Goal: Task Accomplishment & Management: Use online tool/utility

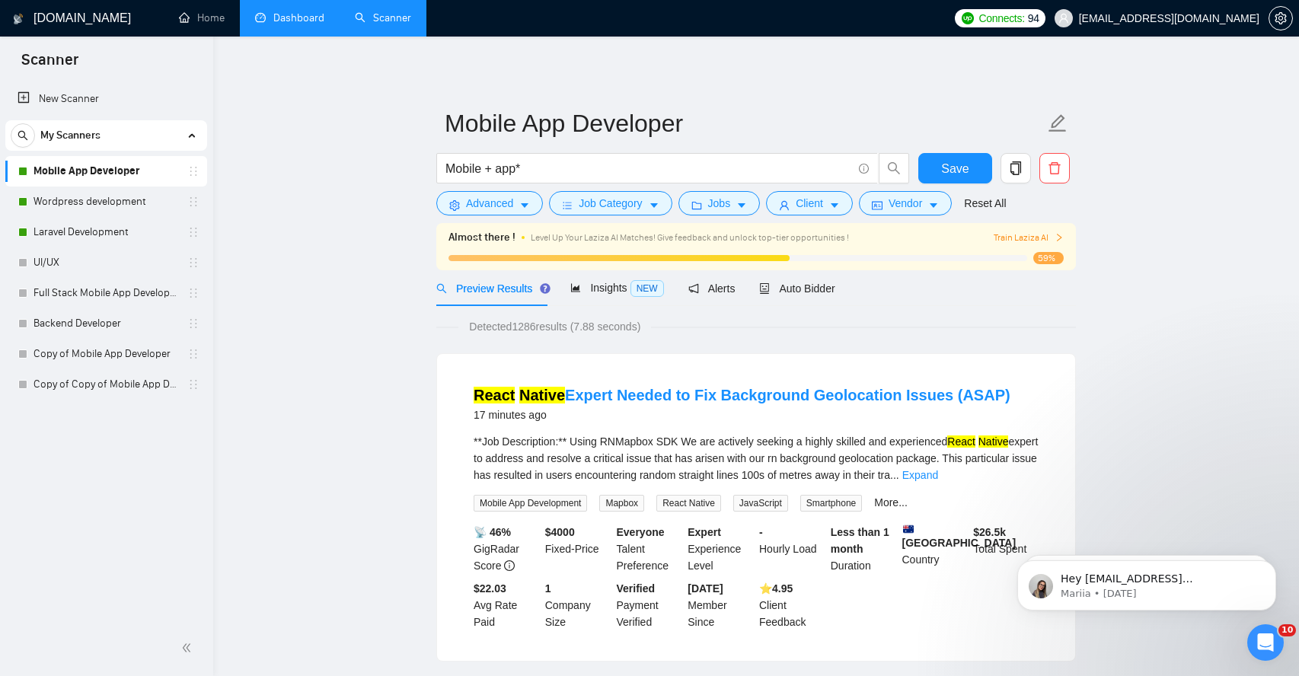
click at [285, 16] on link "Dashboard" at bounding box center [289, 17] width 69 height 13
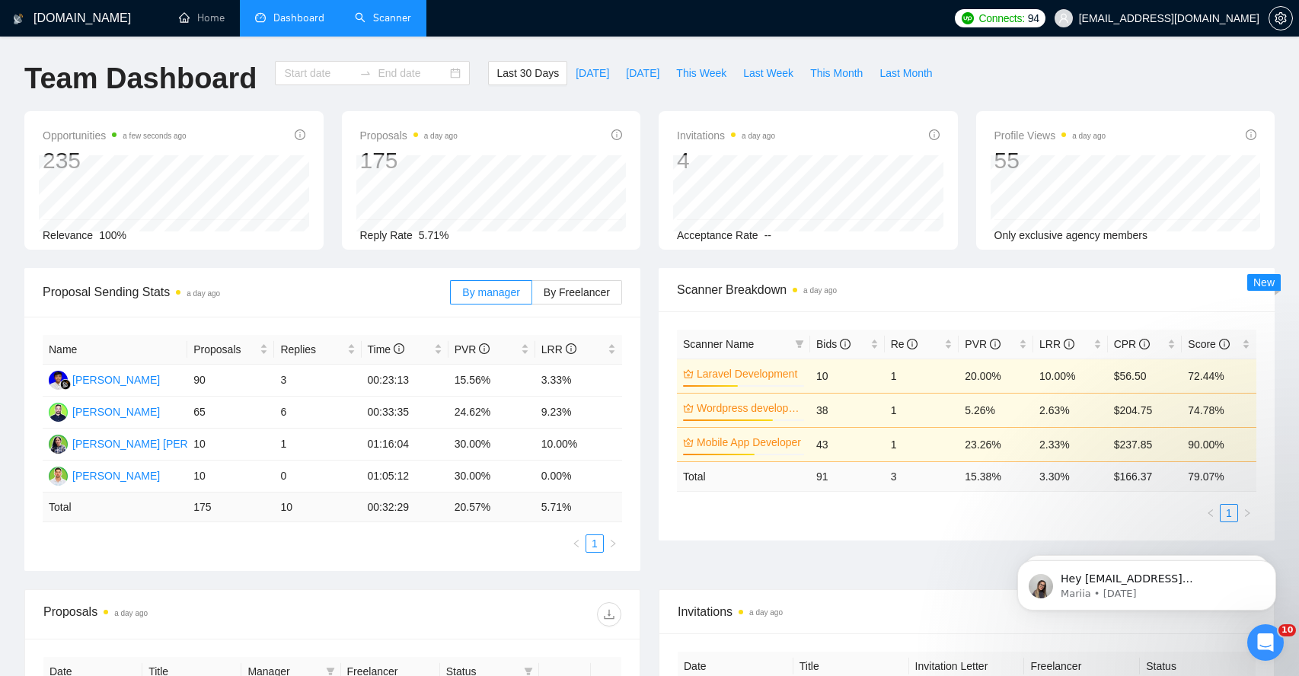
type input "2025-08-18"
type input "2025-09-17"
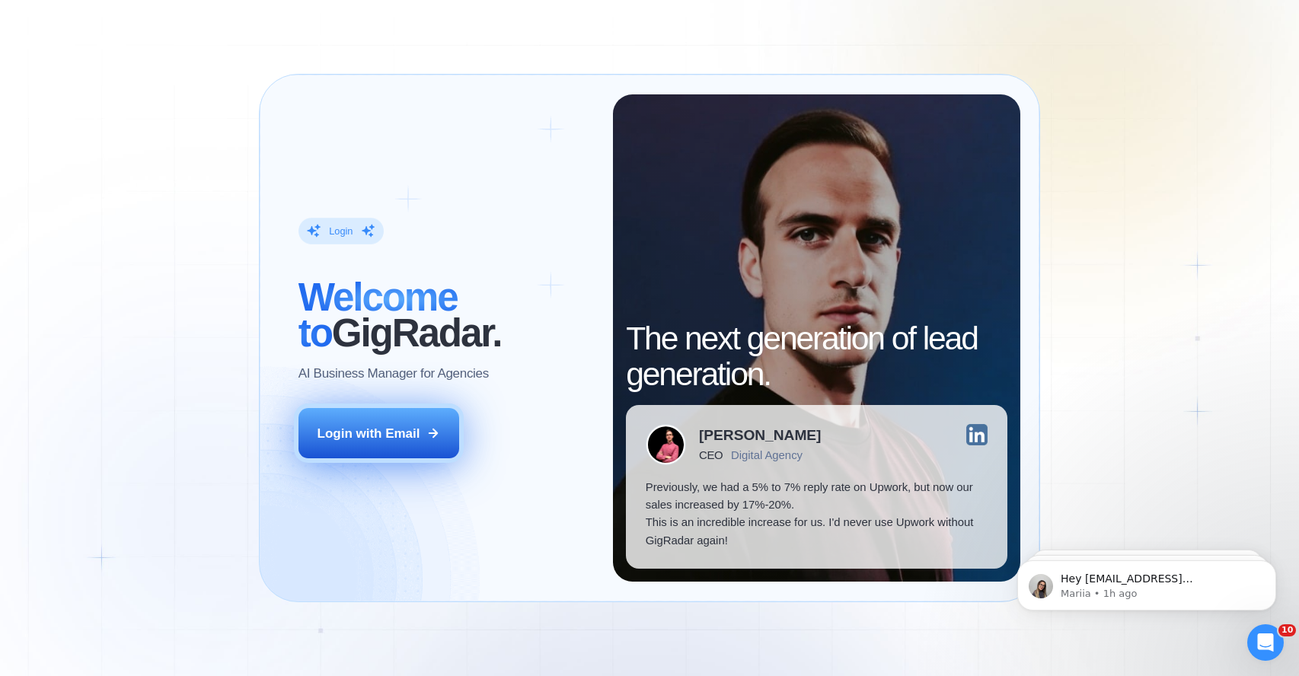
click at [385, 445] on button "Login with Email" at bounding box center [379, 433] width 161 height 50
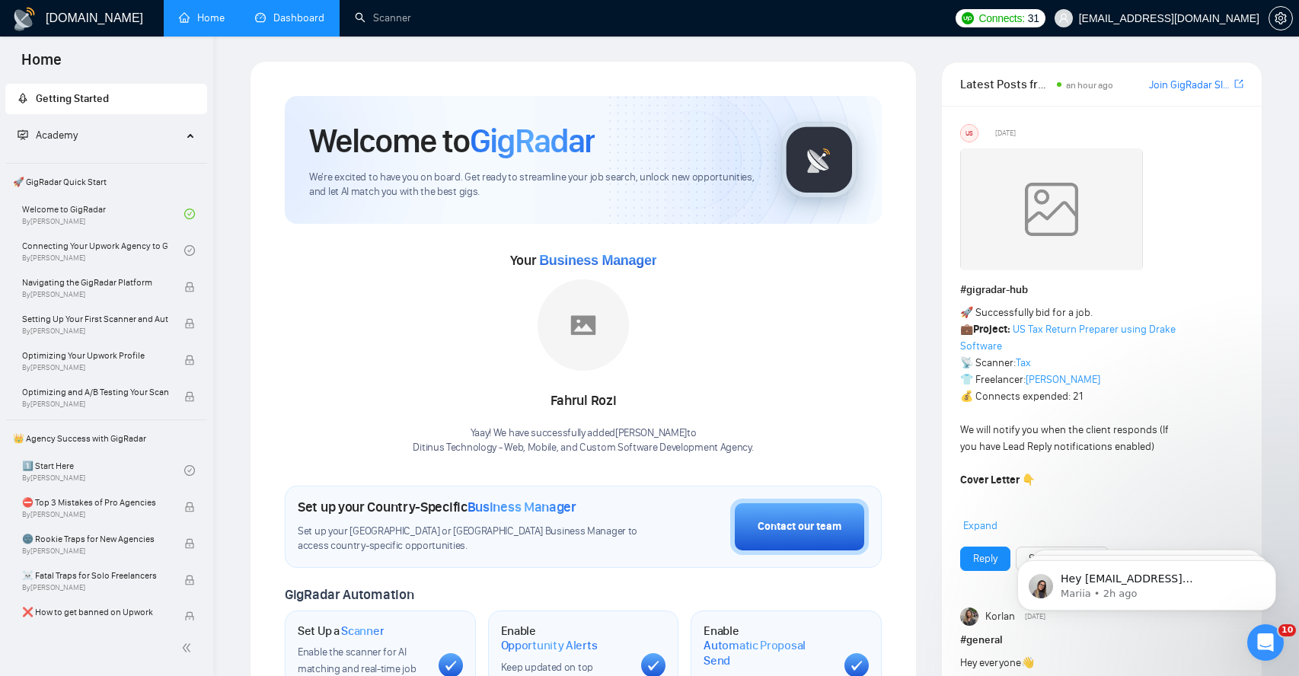
click at [297, 23] on link "Dashboard" at bounding box center [289, 17] width 69 height 13
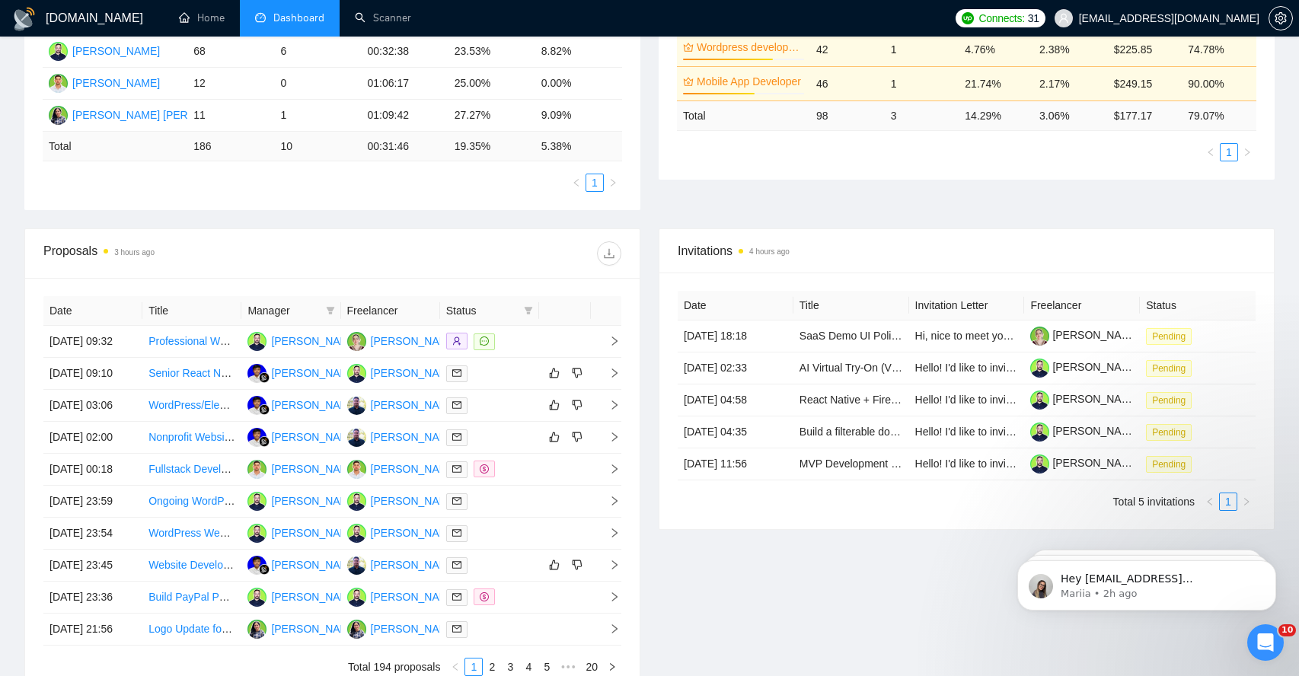
scroll to position [364, 0]
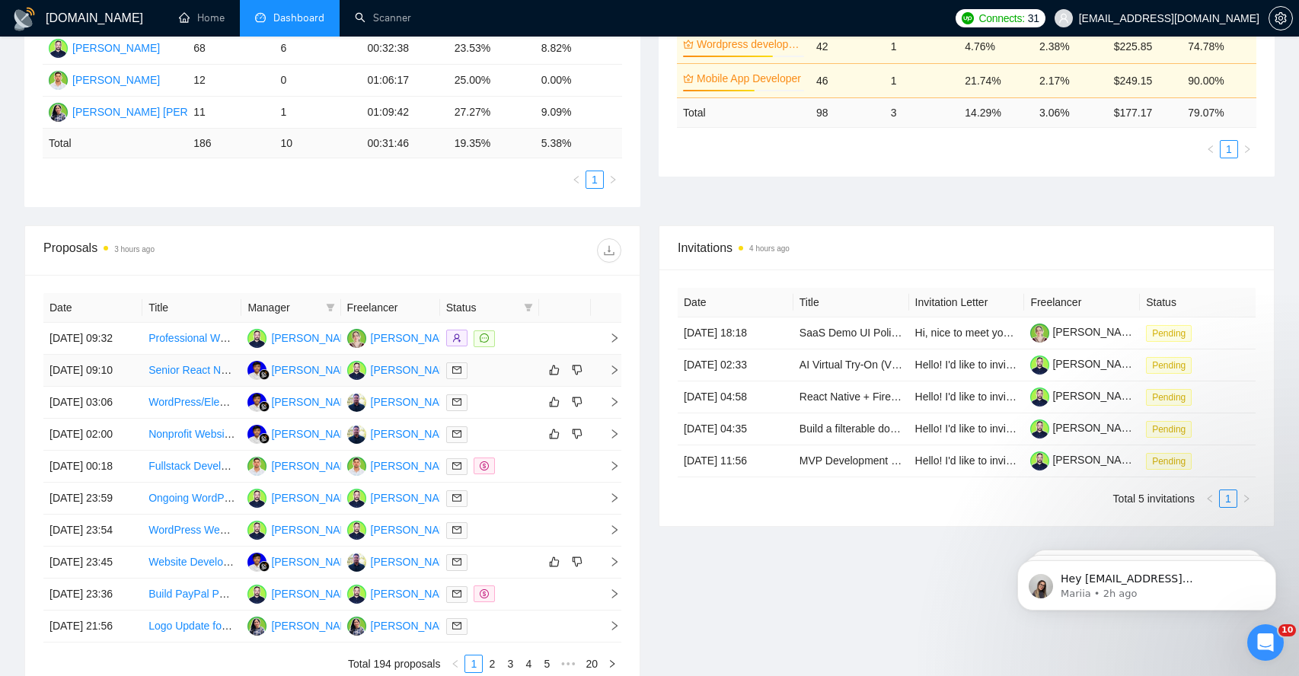
click at [612, 375] on icon "right" at bounding box center [614, 370] width 11 height 11
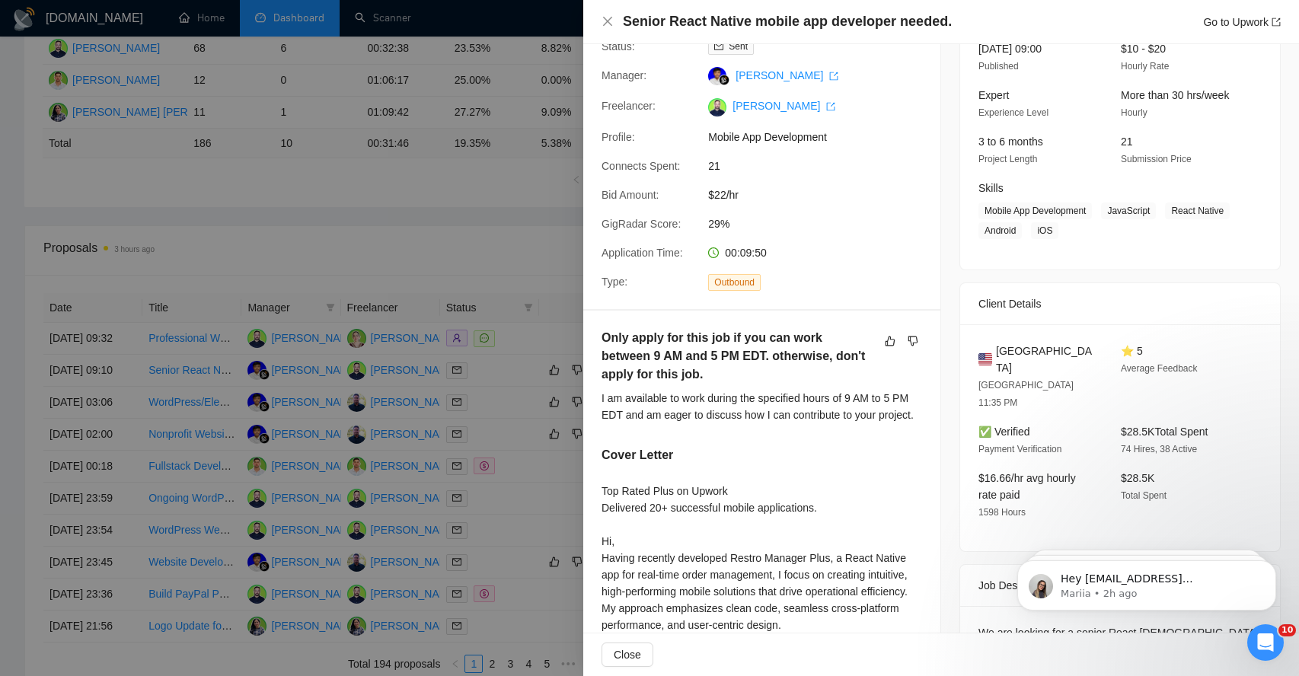
scroll to position [162, 0]
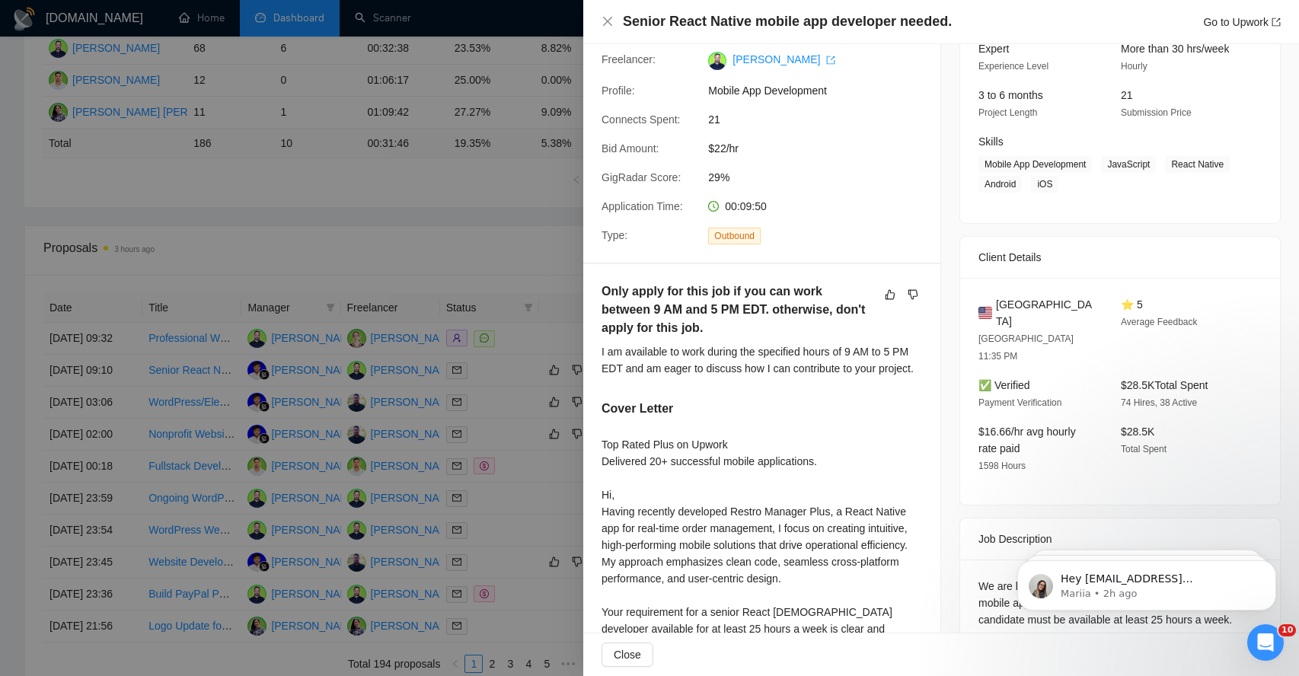
click at [693, 375] on div "I am available to work during the specified hours of 9 AM to 5 PM EDT and am ea…" at bounding box center [762, 360] width 321 height 34
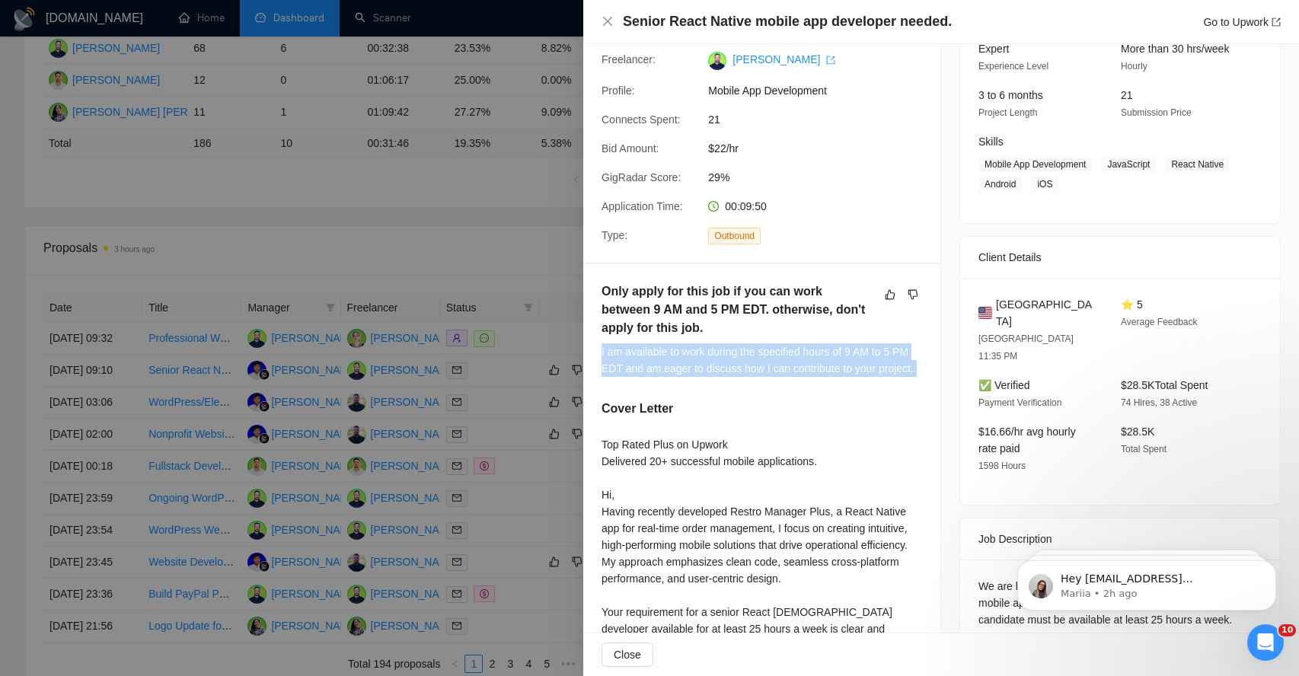
click at [693, 375] on div "I am available to work during the specified hours of 9 AM to 5 PM EDT and am ea…" at bounding box center [762, 360] width 321 height 34
click at [610, 24] on icon "close" at bounding box center [607, 21] width 9 height 9
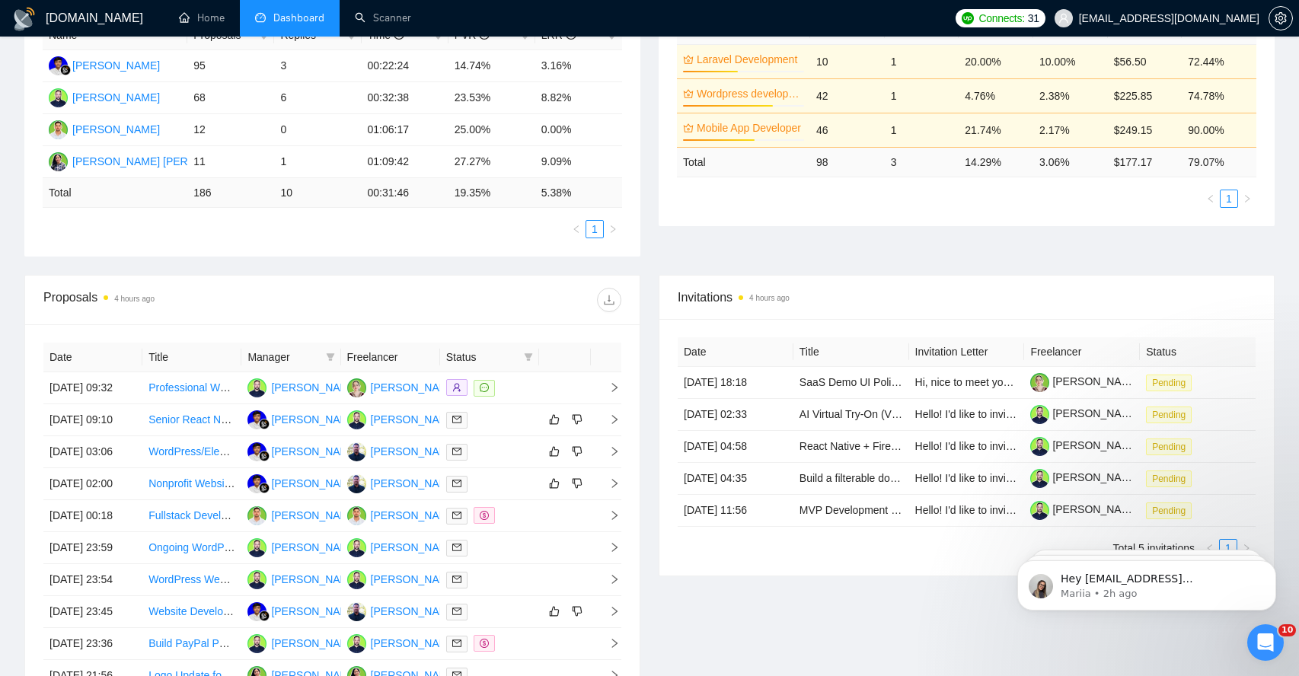
scroll to position [315, 0]
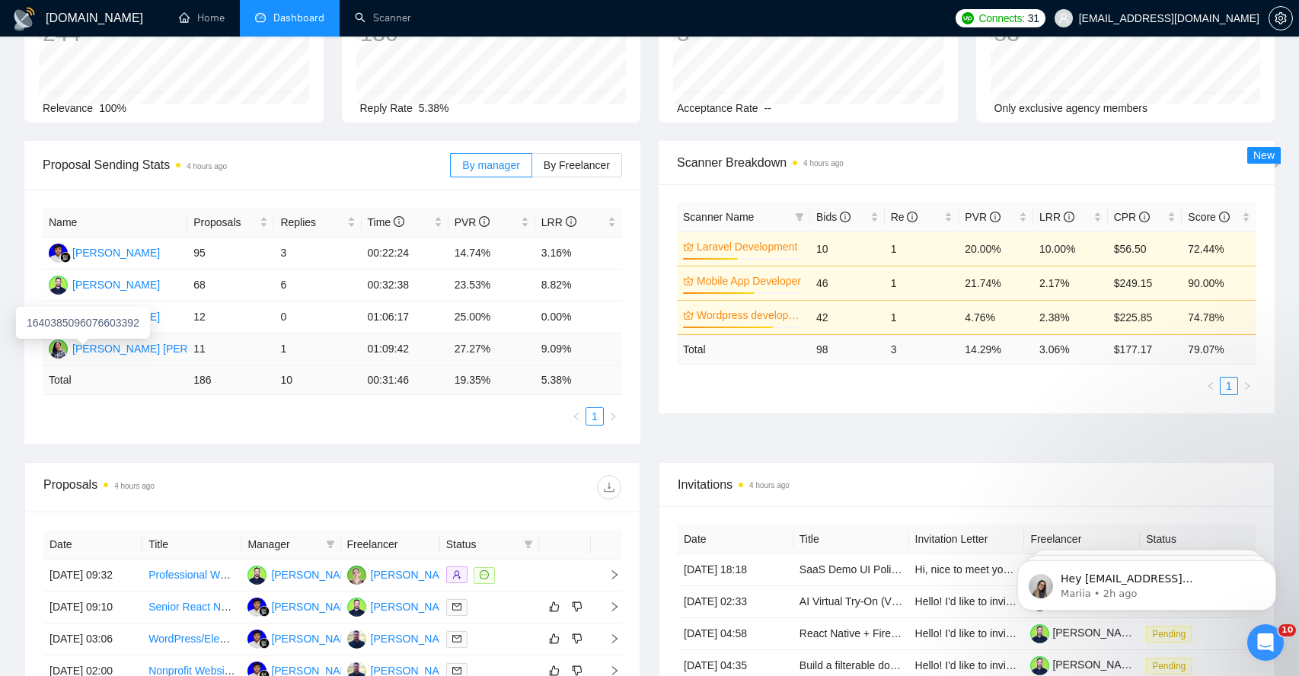
scroll to position [522, 0]
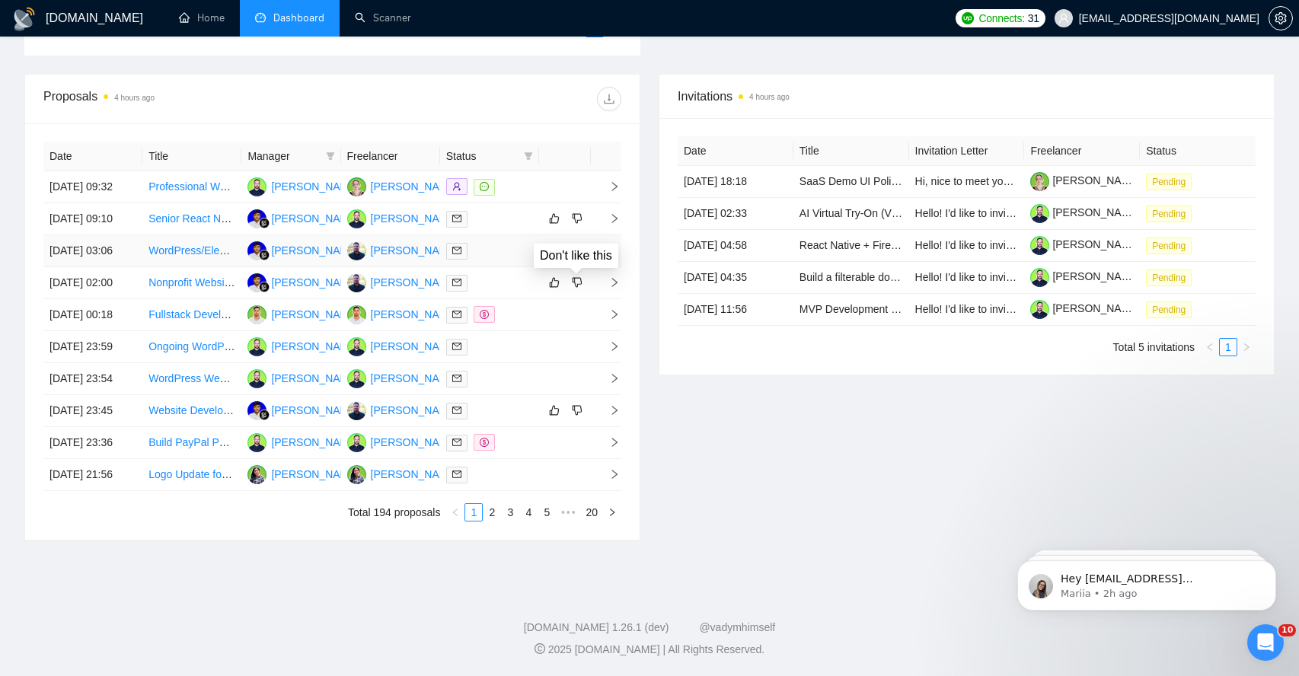
click at [615, 244] on div "Don't like this" at bounding box center [576, 256] width 85 height 24
click at [614, 244] on div "Don't like this" at bounding box center [576, 256] width 85 height 24
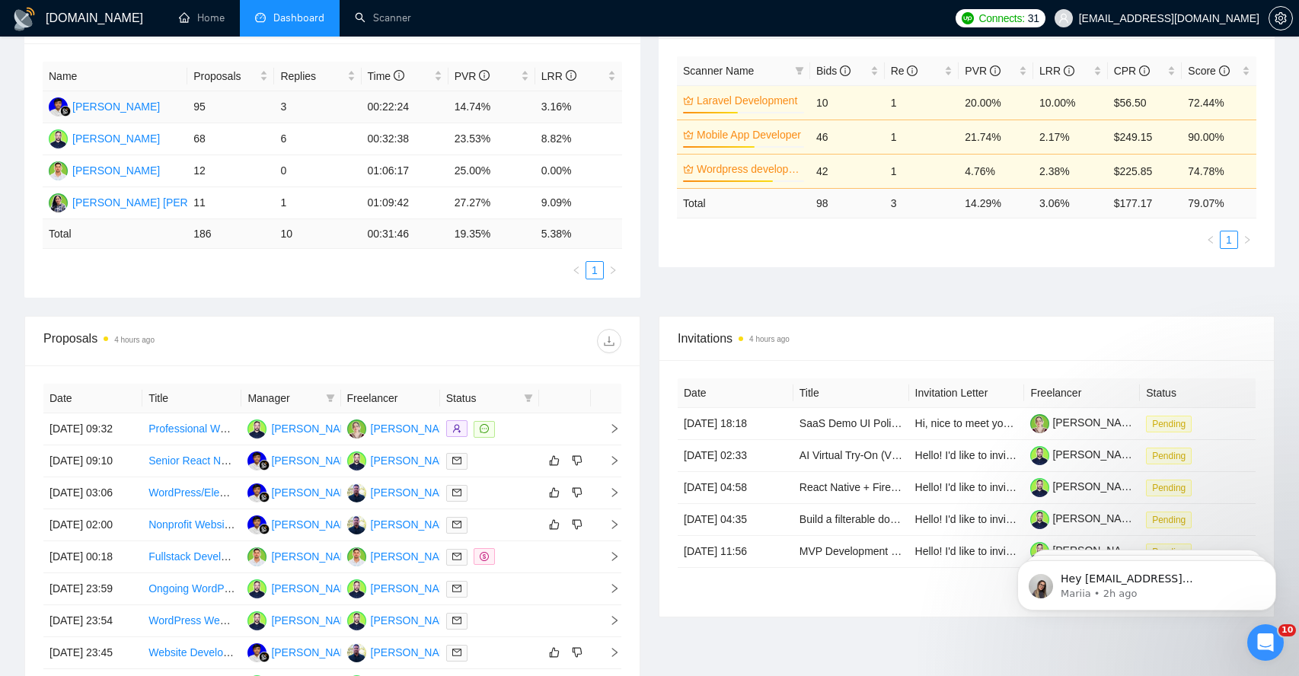
scroll to position [481, 0]
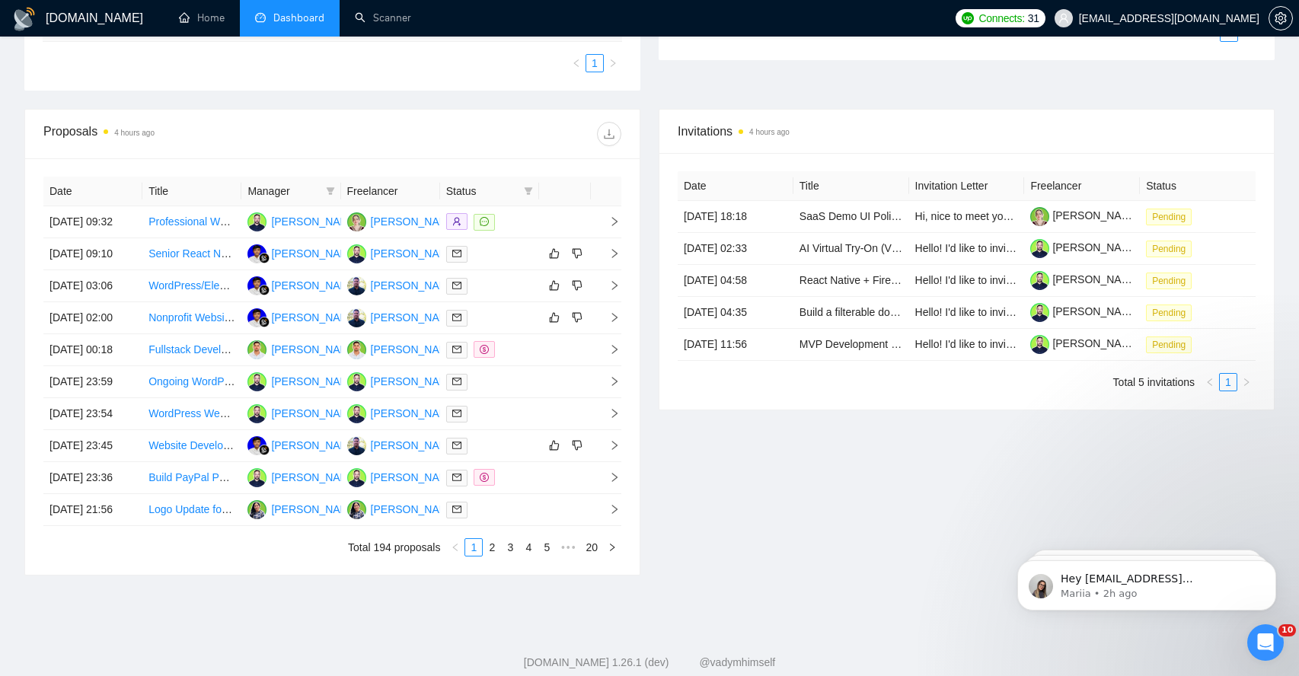
click at [621, 270] on div "Date Title Manager Freelancer Status 17 Sep, 2025 09:32 Professional Website Re…" at bounding box center [332, 366] width 615 height 417
click at [609, 259] on icon "right" at bounding box center [614, 253] width 11 height 11
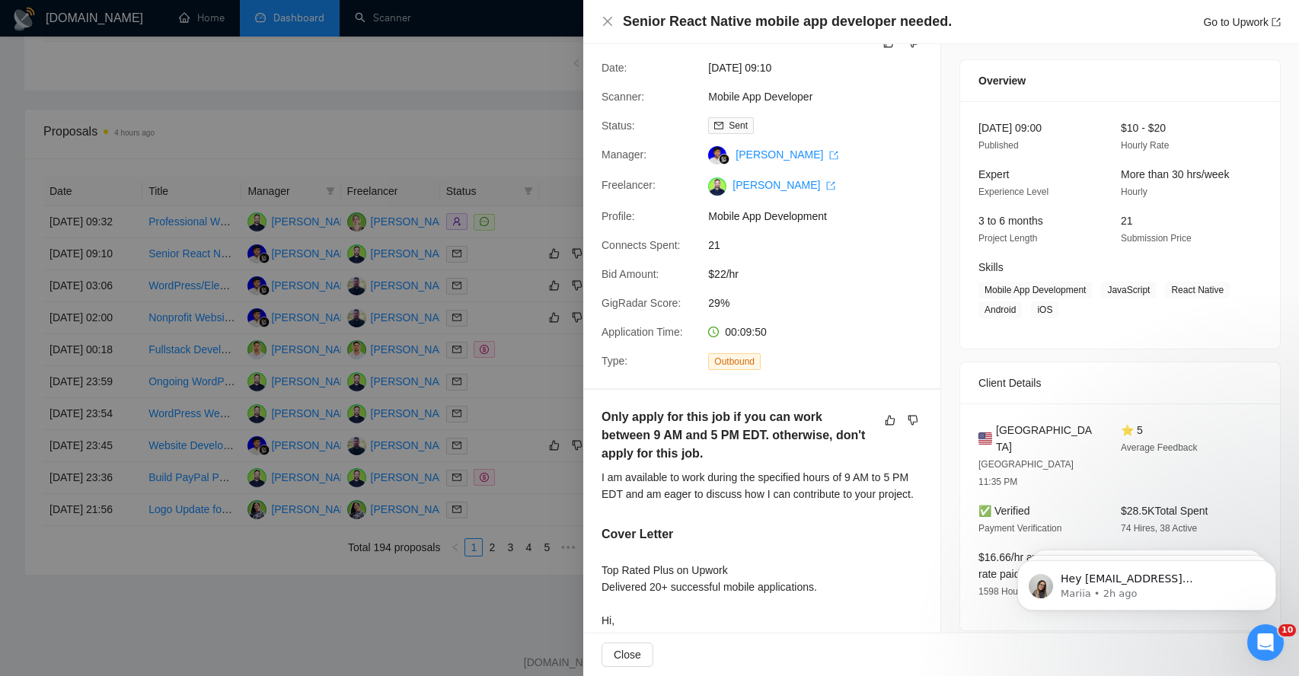
scroll to position [43, 0]
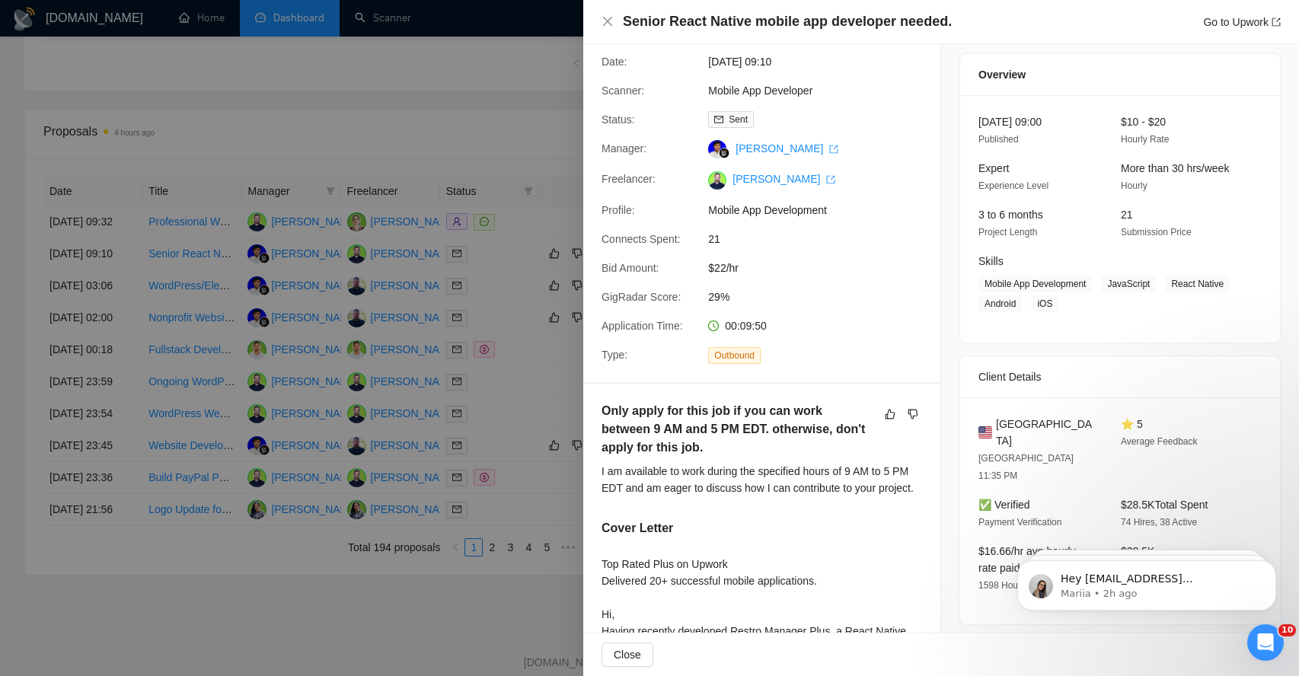
click at [691, 425] on h5 "Only apply for this job if you can work between 9 AM and 5 PM EDT. otherwise, d…" at bounding box center [738, 429] width 273 height 55
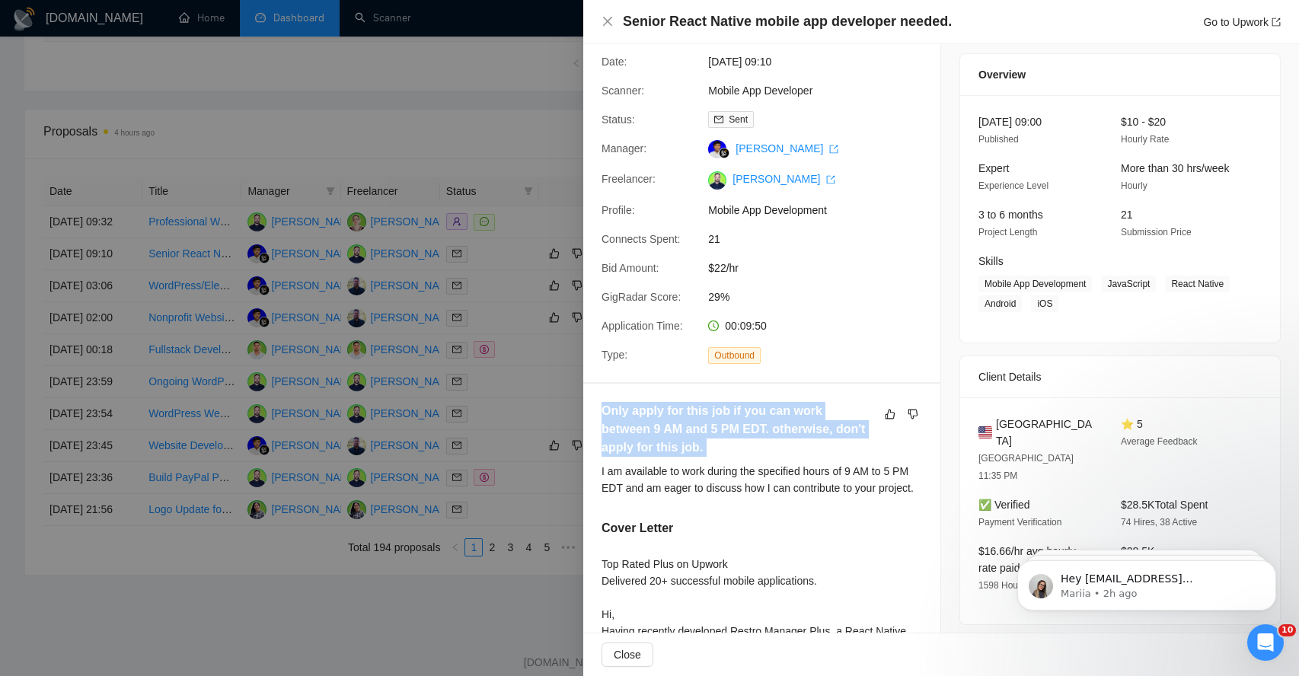
click at [691, 425] on h5 "Only apply for this job if you can work between 9 AM and 5 PM EDT. otherwise, d…" at bounding box center [738, 429] width 273 height 55
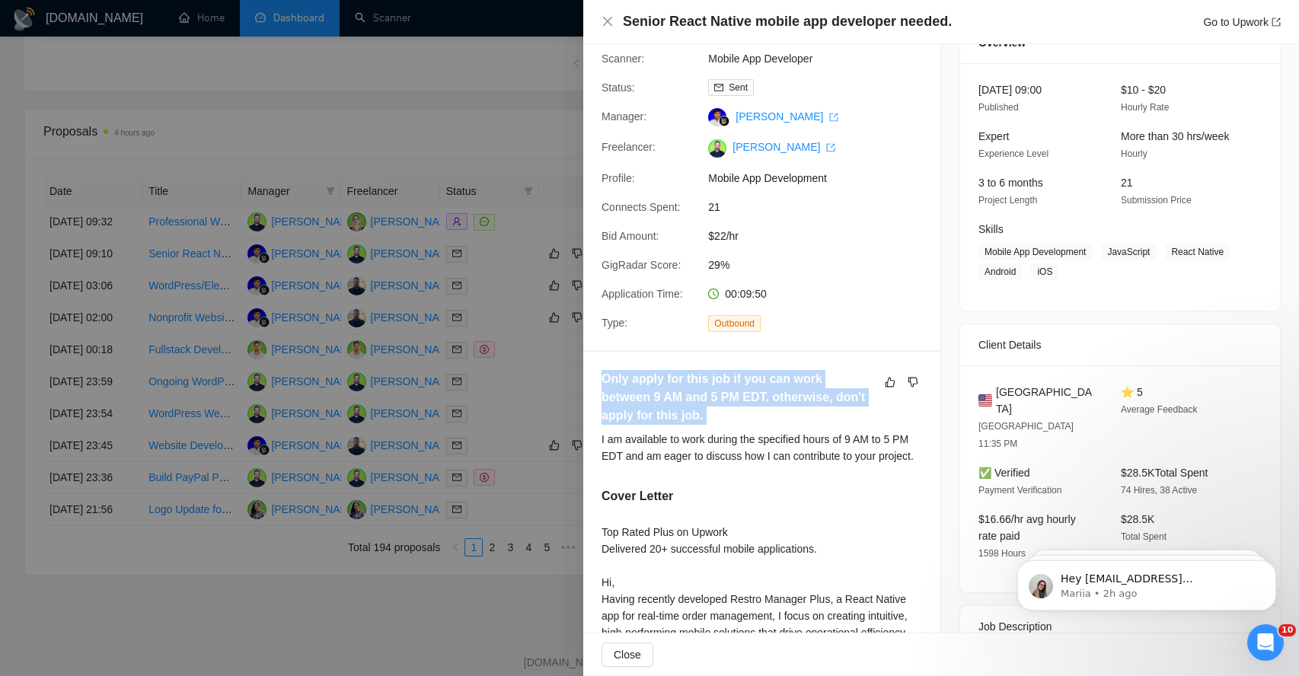
scroll to position [76, 0]
click at [644, 400] on h5 "Only apply for this job if you can work between 9 AM and 5 PM EDT. otherwise, d…" at bounding box center [738, 396] width 273 height 55
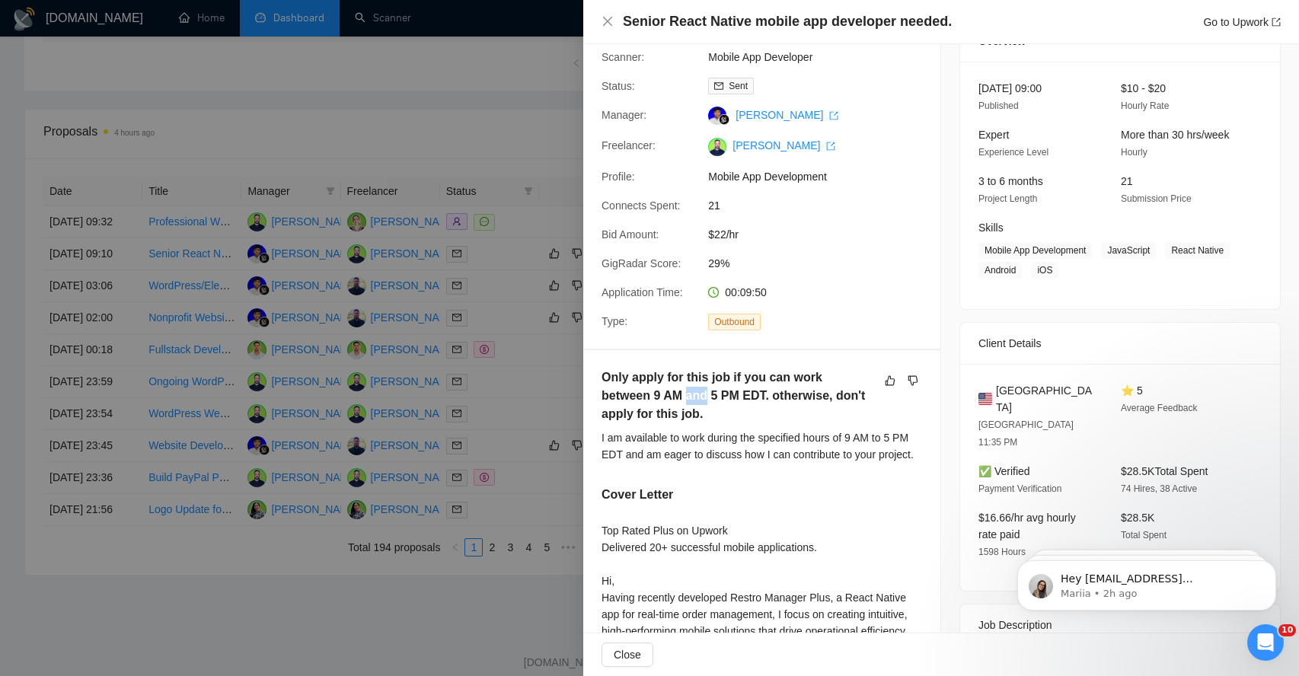
click at [644, 400] on h5 "Only apply for this job if you can work between 9 AM and 5 PM EDT. otherwise, d…" at bounding box center [738, 396] width 273 height 55
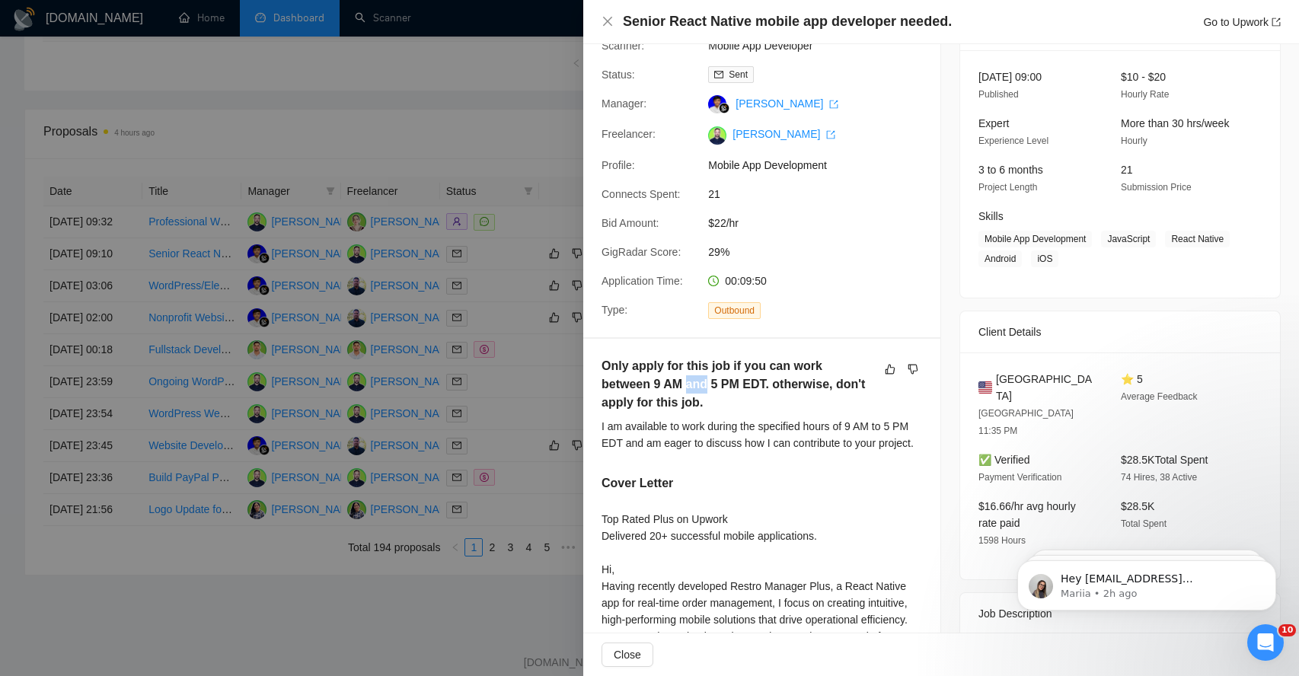
scroll to position [93, 0]
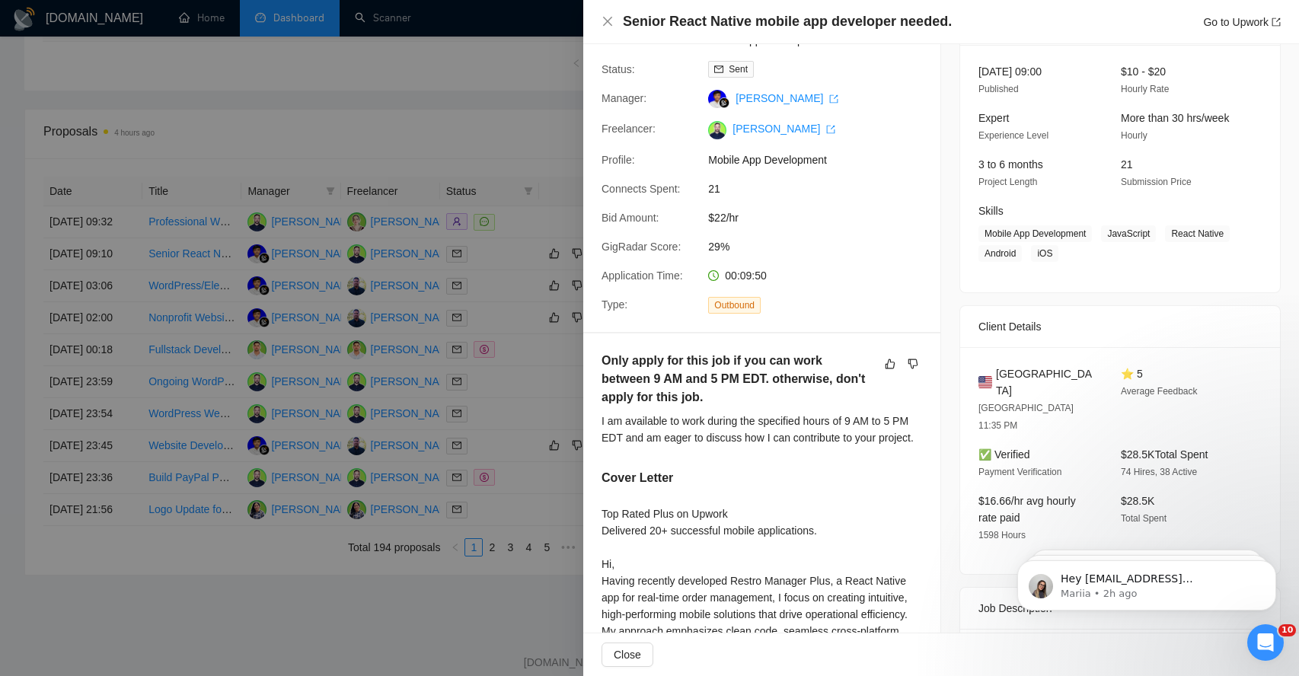
click at [647, 427] on div "I am available to work during the specified hours of 9 AM to 5 PM EDT and am ea…" at bounding box center [762, 430] width 321 height 34
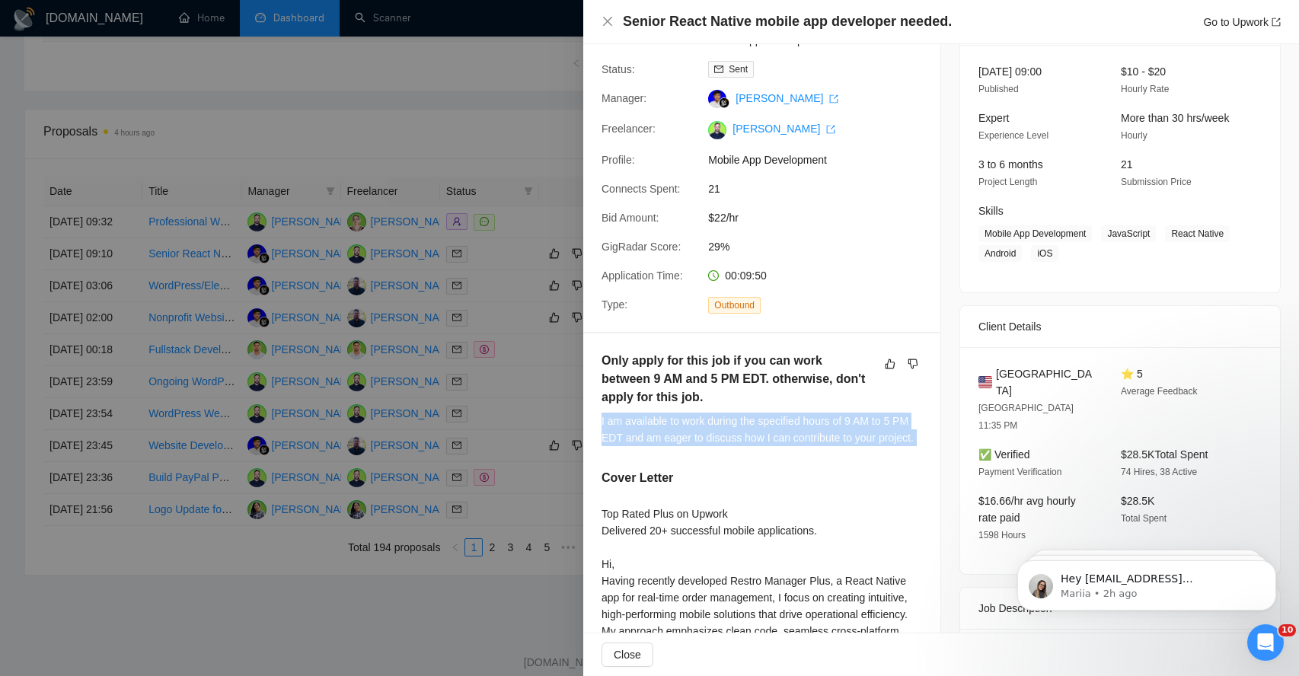
click at [647, 427] on div "I am available to work during the specified hours of 9 AM to 5 PM EDT and am ea…" at bounding box center [762, 430] width 321 height 34
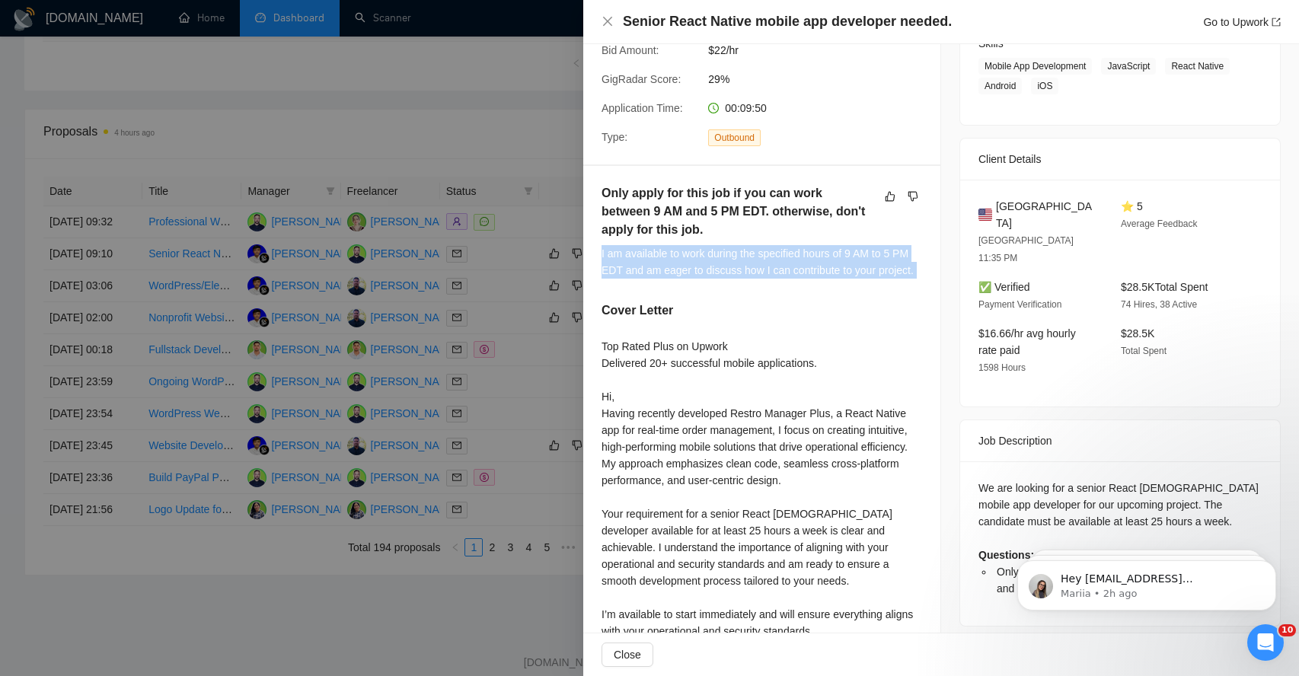
scroll to position [391, 0]
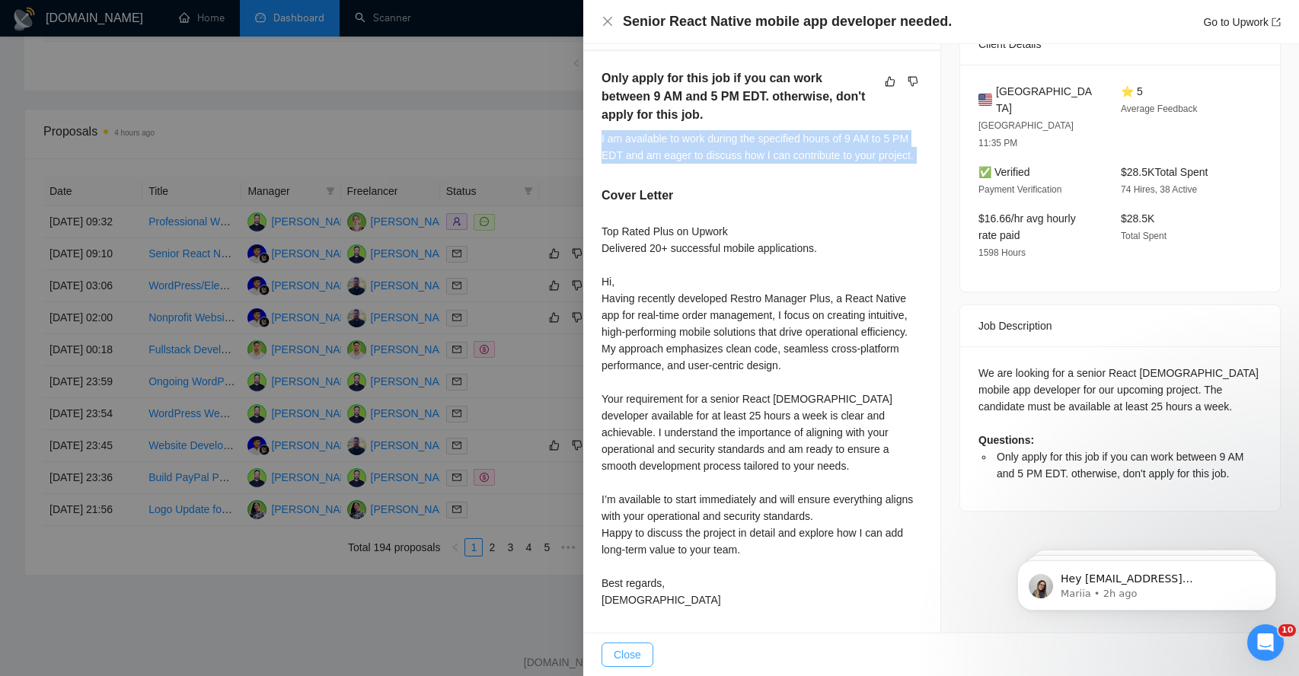
click at [628, 653] on span "Close" at bounding box center [627, 655] width 27 height 17
